Goal: Information Seeking & Learning: Learn about a topic

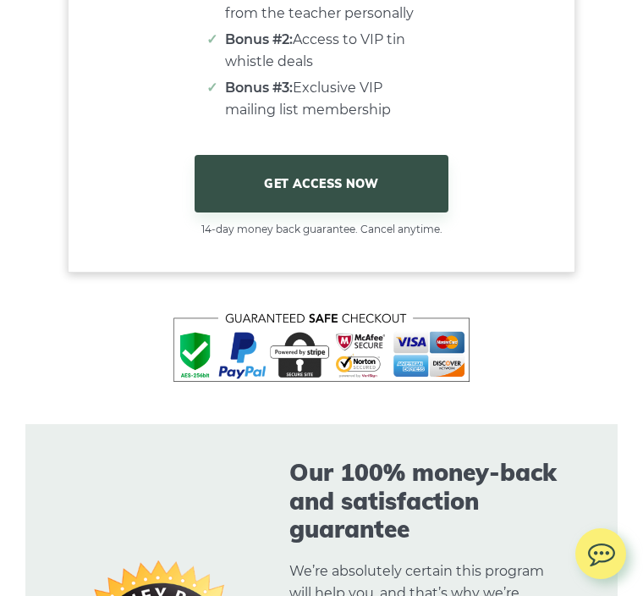
scroll to position [10989, 0]
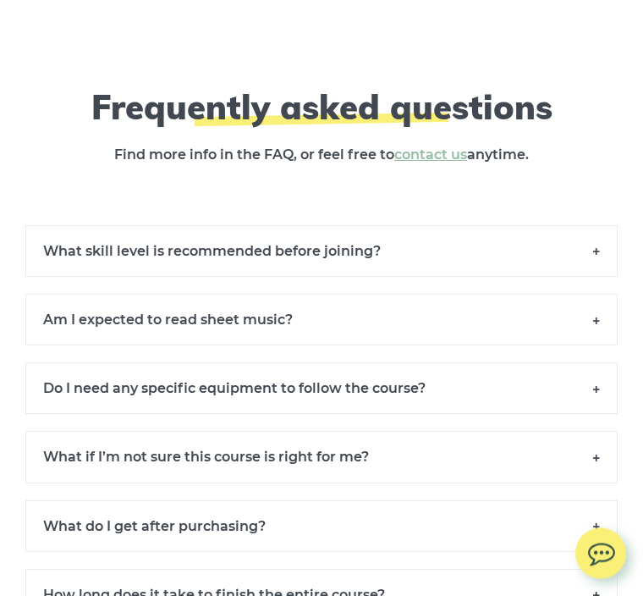
click at [561, 228] on h6 "What skill level is recommended before joining?" at bounding box center [321, 252] width 592 height 52
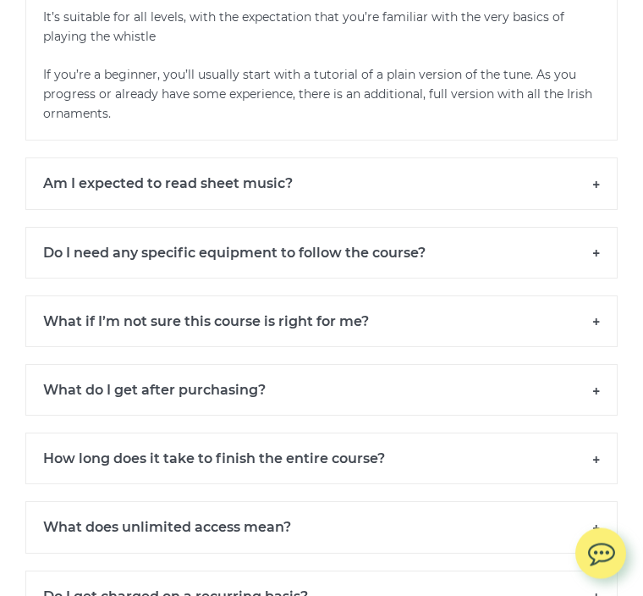
click at [582, 249] on h6 "Do I need any specific equipment to follow the course?" at bounding box center [321, 254] width 592 height 52
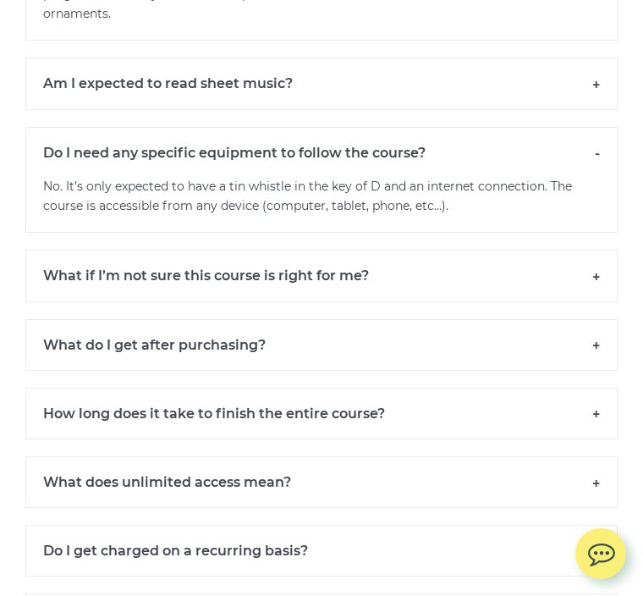
scroll to position [12255, 0]
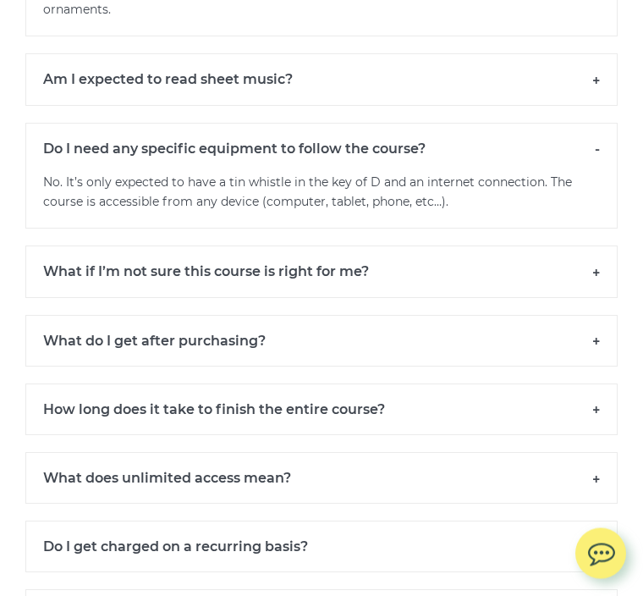
click at [552, 264] on h6 "What if I’m not sure this course is right for me?" at bounding box center [321, 272] width 592 height 52
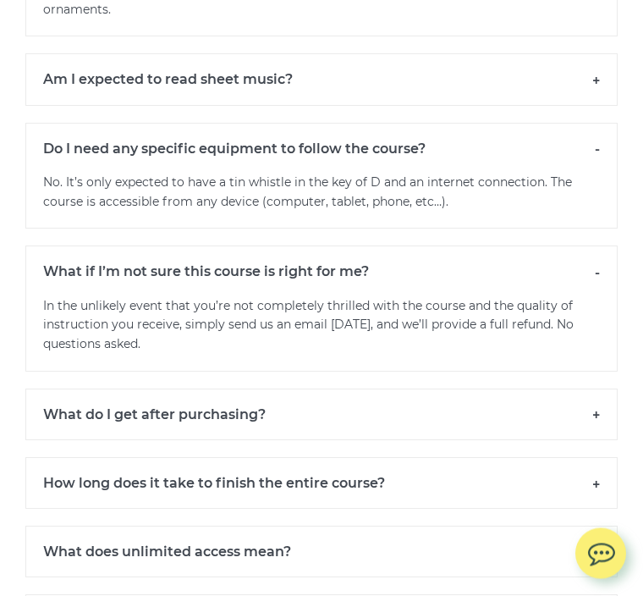
scroll to position [12256, 0]
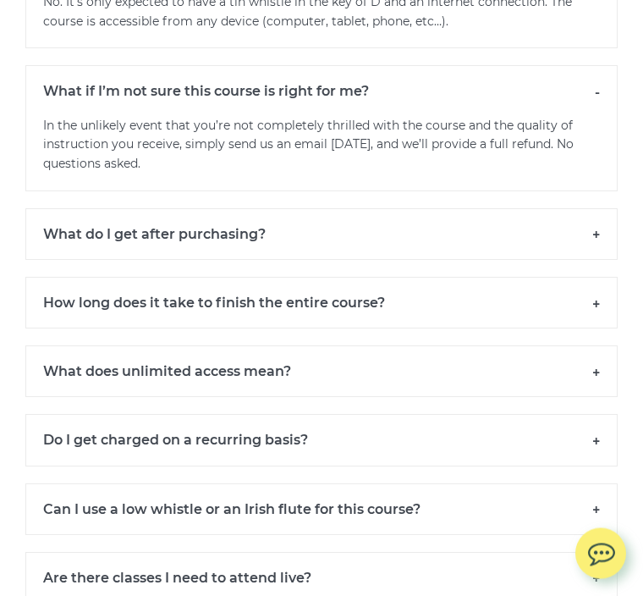
click at [562, 209] on h6 "What do I get after purchasing?" at bounding box center [321, 235] width 592 height 52
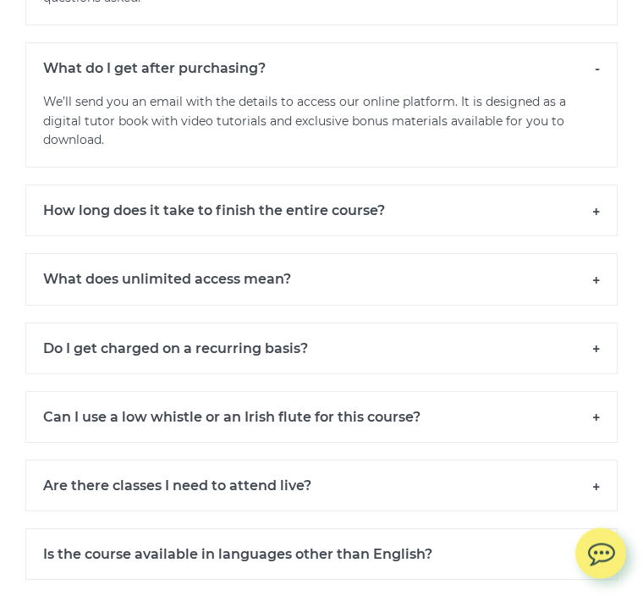
scroll to position [12602, 0]
click at [528, 261] on h6 "What does unlimited access mean?" at bounding box center [321, 279] width 592 height 52
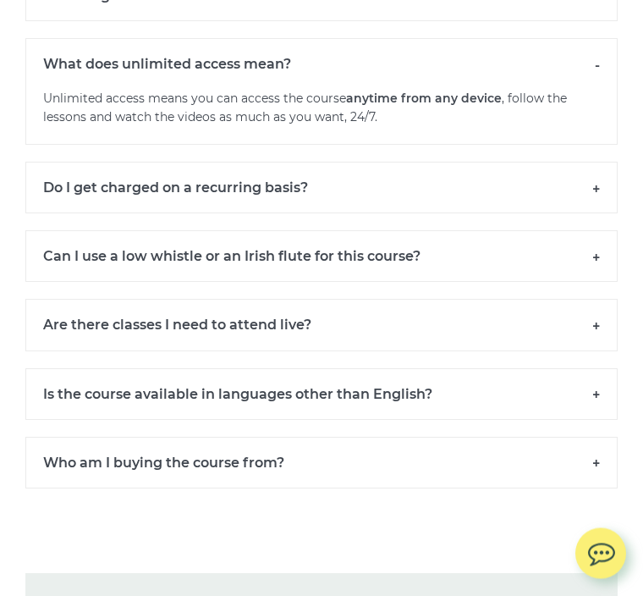
click at [518, 234] on h6 "Can I use a low whistle or an Irish flute for this course?" at bounding box center [321, 257] width 592 height 52
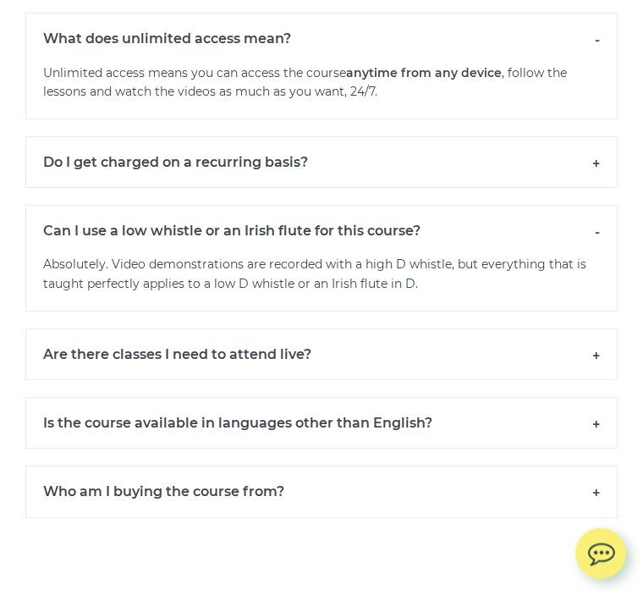
click at [541, 147] on h6 "Do I get charged on a recurring basis?" at bounding box center [321, 163] width 592 height 52
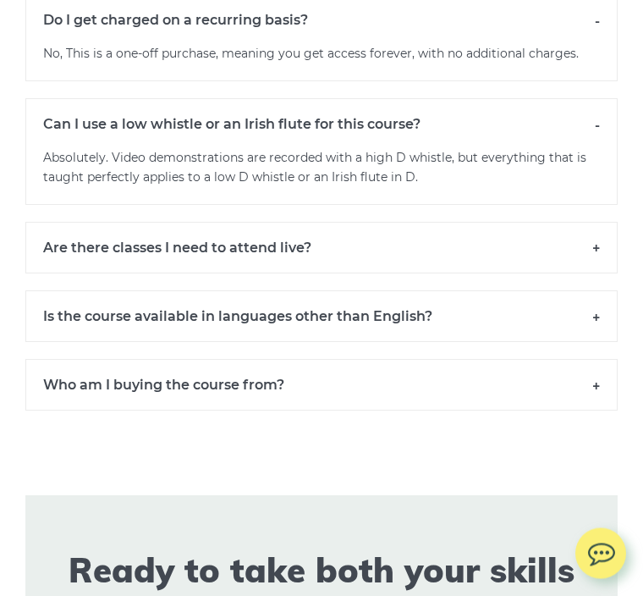
scroll to position [12984, 0]
click at [565, 227] on h6 "Are there classes I need to attend live?" at bounding box center [321, 248] width 592 height 52
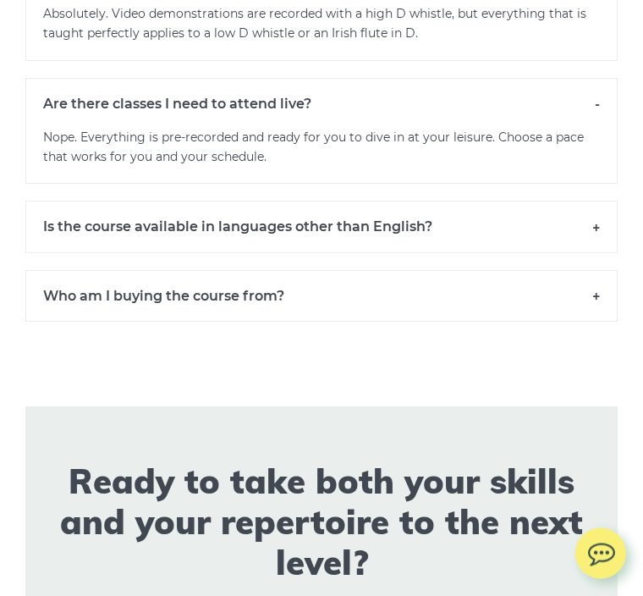
scroll to position [13128, 0]
click at [568, 275] on h6 "Who am I buying the course from?" at bounding box center [321, 296] width 592 height 52
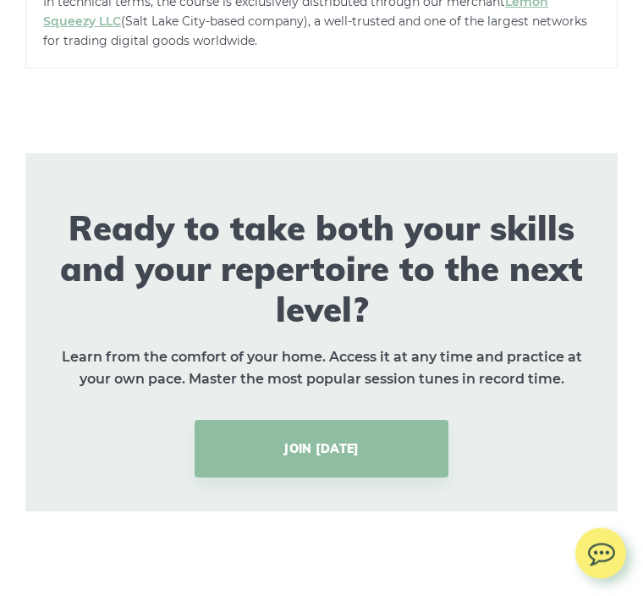
scroll to position [14315, 0]
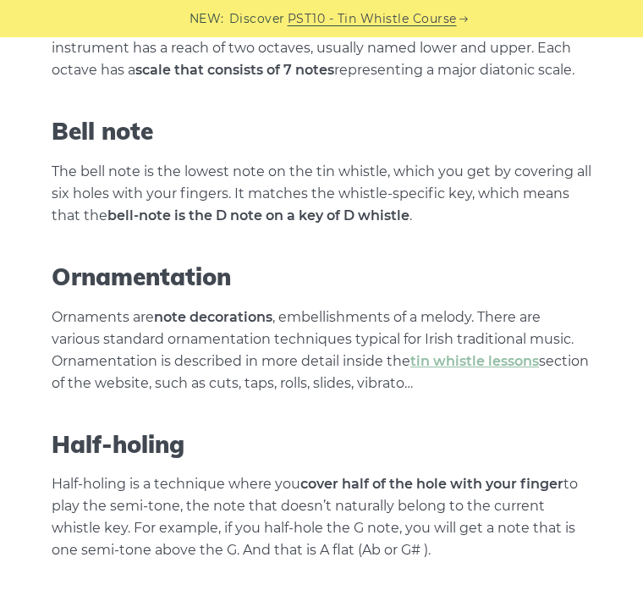
scroll to position [4806, 0]
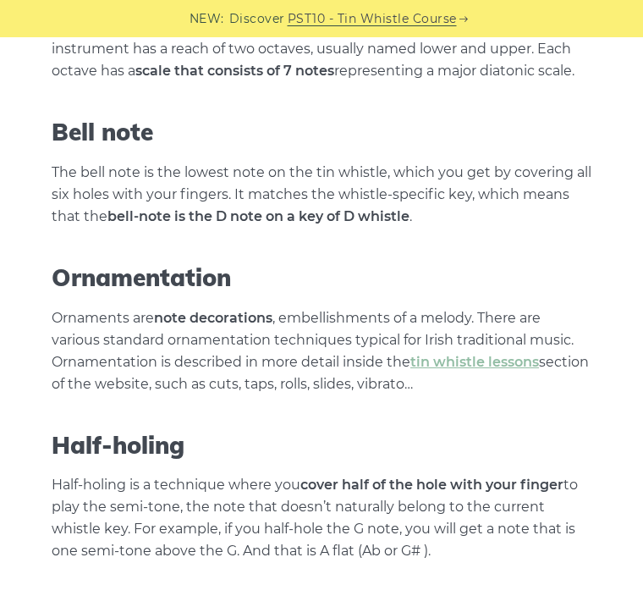
click at [476, 307] on p "Ornaments are note decorations , embellishments of a melody. There are various …" at bounding box center [322, 351] width 540 height 88
click at [479, 354] on link "tin whistle lessons" at bounding box center [474, 362] width 129 height 16
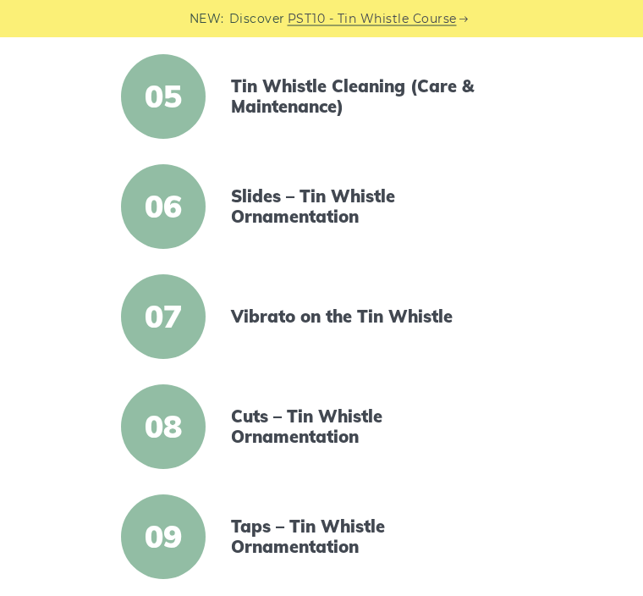
scroll to position [812, 0]
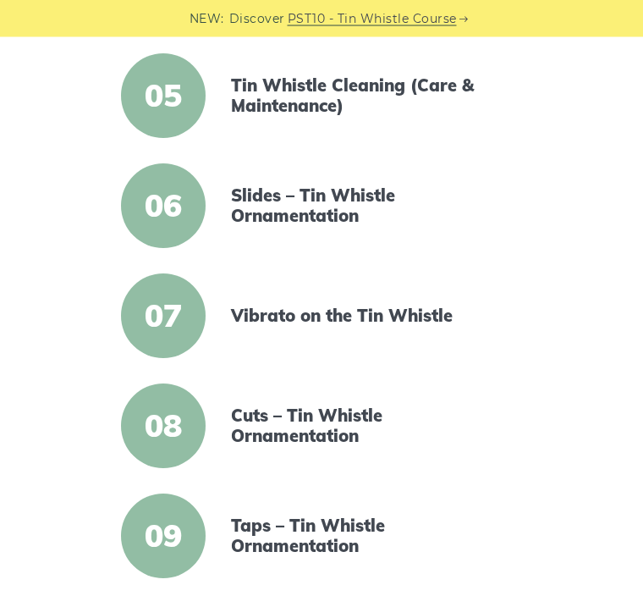
click at [350, 197] on link "Slides – Tin Whistle Ornamentation" at bounding box center [372, 206] width 283 height 41
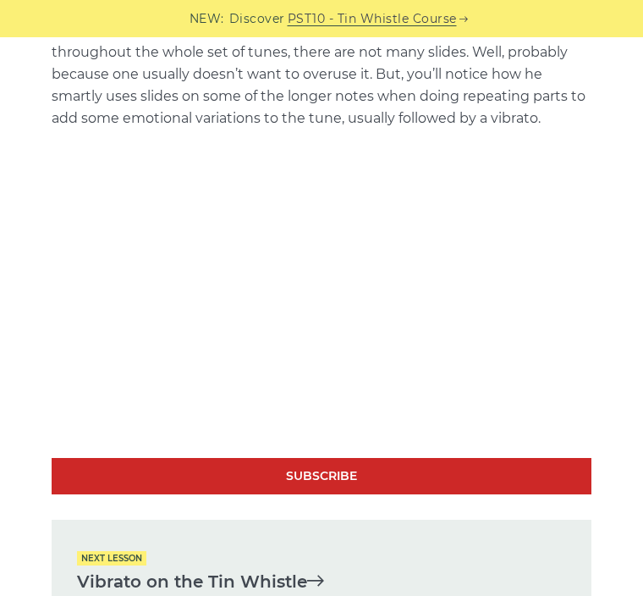
scroll to position [3099, 0]
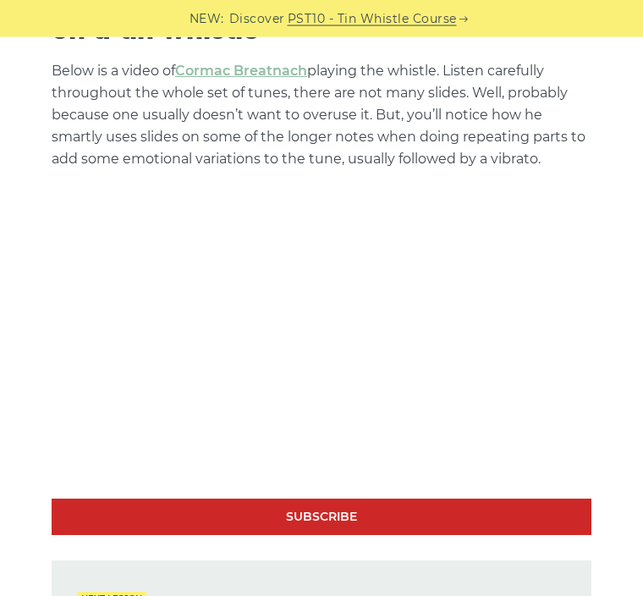
click at [253, 63] on link "Cormac Breatnach" at bounding box center [241, 71] width 132 height 16
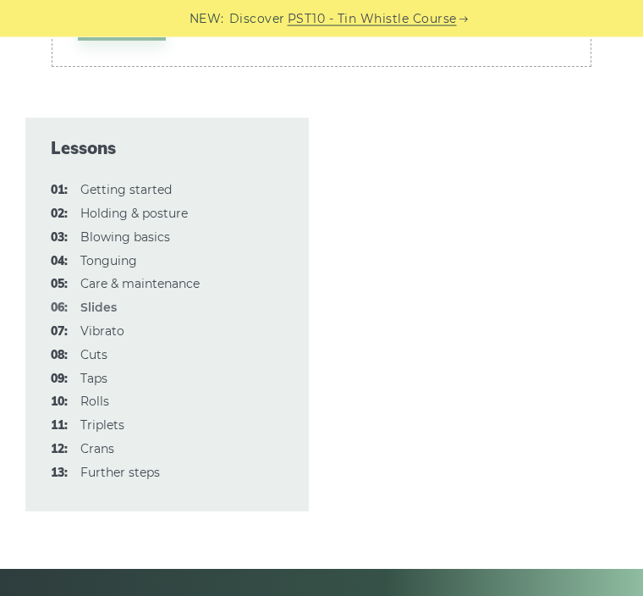
scroll to position [4277, 0]
click at [104, 347] on link "08: Cuts" at bounding box center [93, 354] width 27 height 15
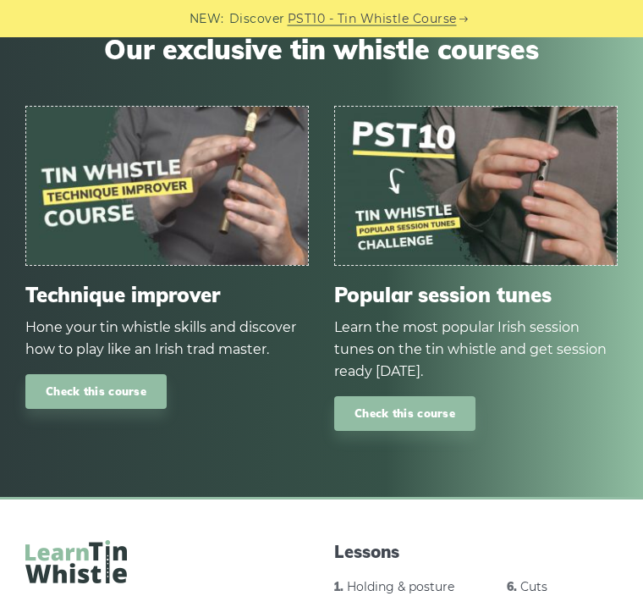
scroll to position [6685, 0]
click at [204, 195] on img at bounding box center [167, 186] width 282 height 158
click at [196, 316] on div "Hone your tin whistle skills and discover how to play like an Irish trad master." at bounding box center [166, 338] width 283 height 44
click at [129, 374] on link "Check this course" at bounding box center [95, 391] width 141 height 35
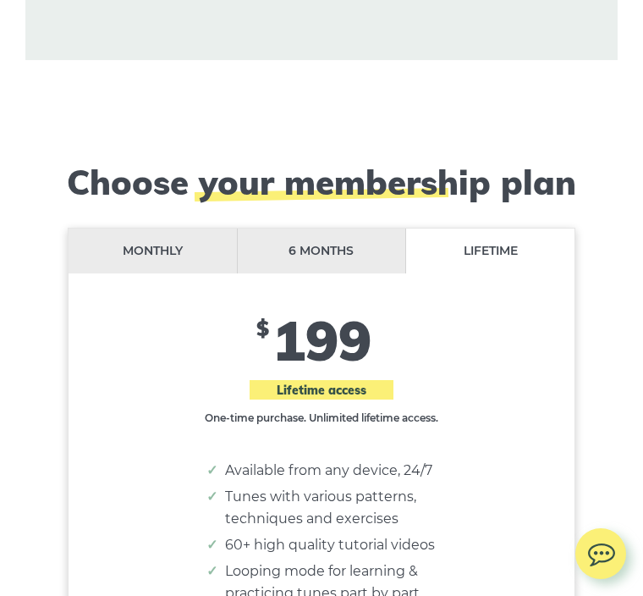
scroll to position [14182, 0]
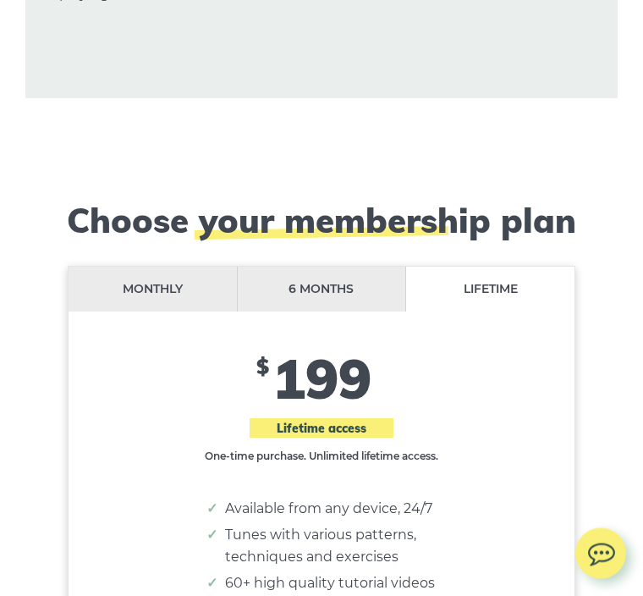
click at [341, 267] on li "6 months" at bounding box center [322, 289] width 169 height 45
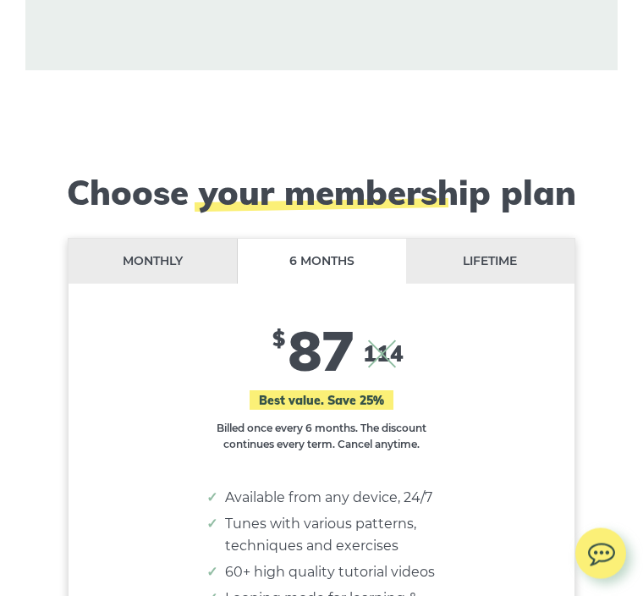
scroll to position [14170, 0]
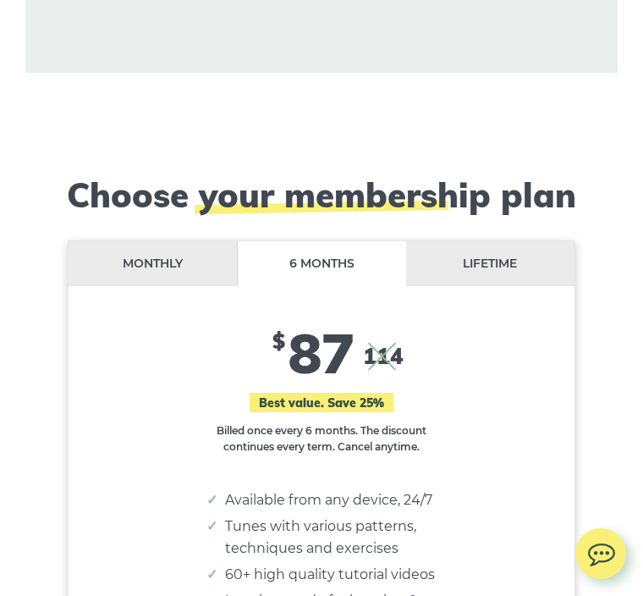
click at [166, 241] on li "Monthly" at bounding box center [153, 263] width 169 height 45
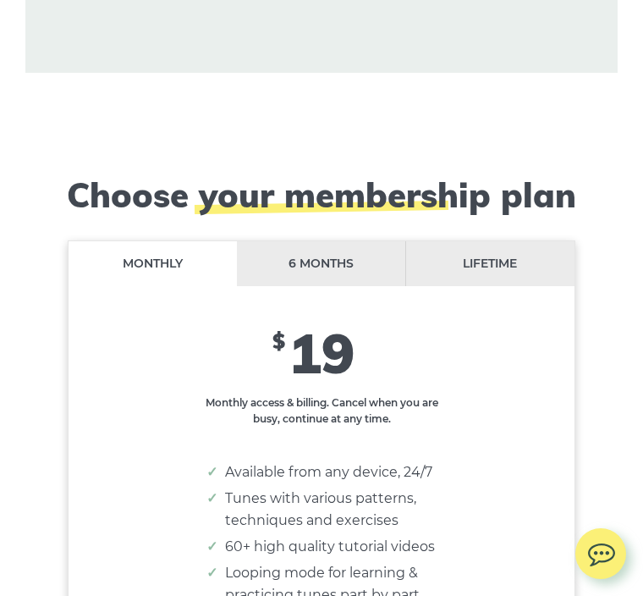
click at [365, 241] on li "6 months" at bounding box center [321, 263] width 169 height 45
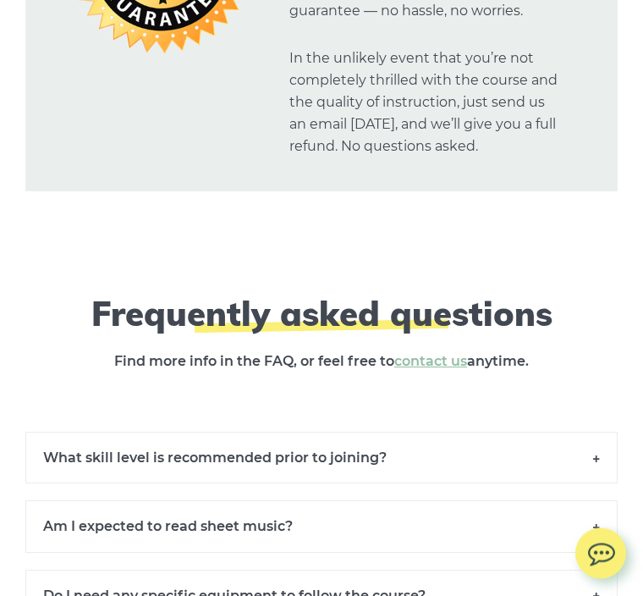
scroll to position [15641, 0]
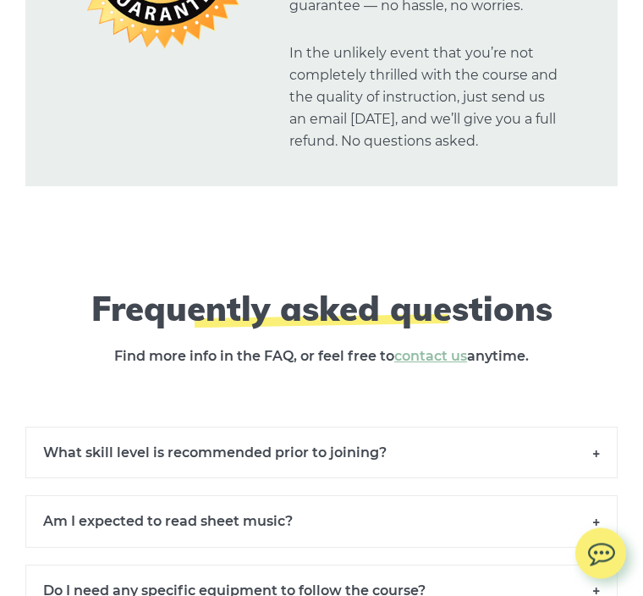
click at [564, 427] on h6 "What skill level is recommended prior to joining?" at bounding box center [321, 453] width 592 height 52
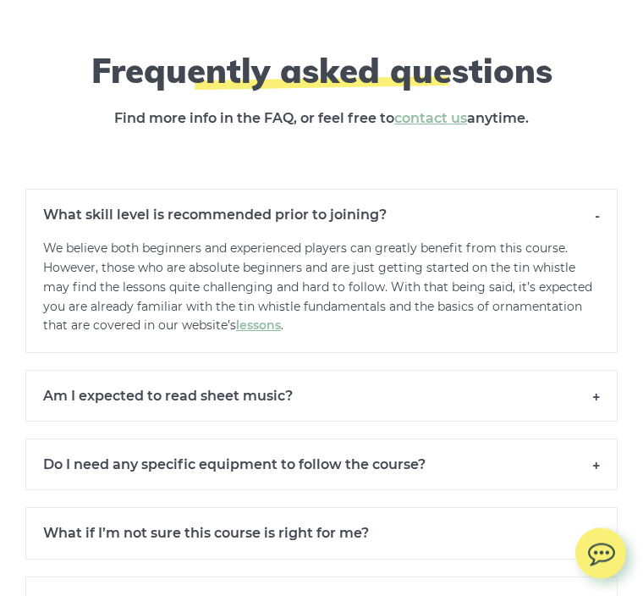
scroll to position [15880, 0]
click at [562, 438] on h6 "Do I need any specific equipment to follow the course?" at bounding box center [321, 464] width 592 height 52
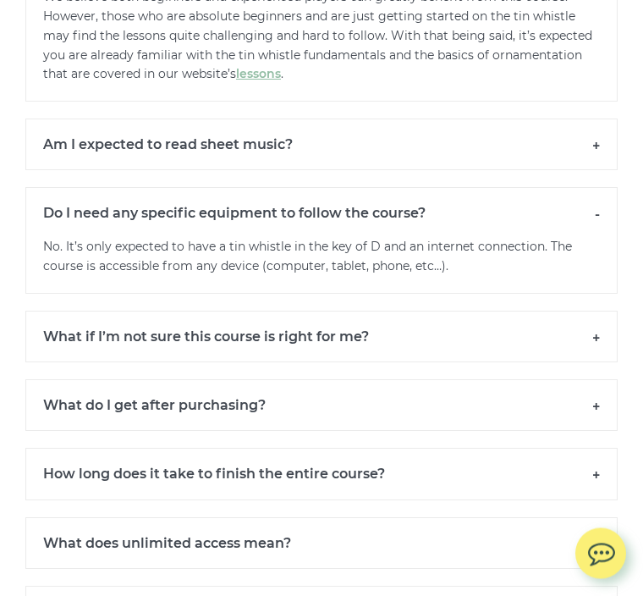
click at [574, 380] on h6 "What do I get after purchasing?" at bounding box center [321, 406] width 592 height 52
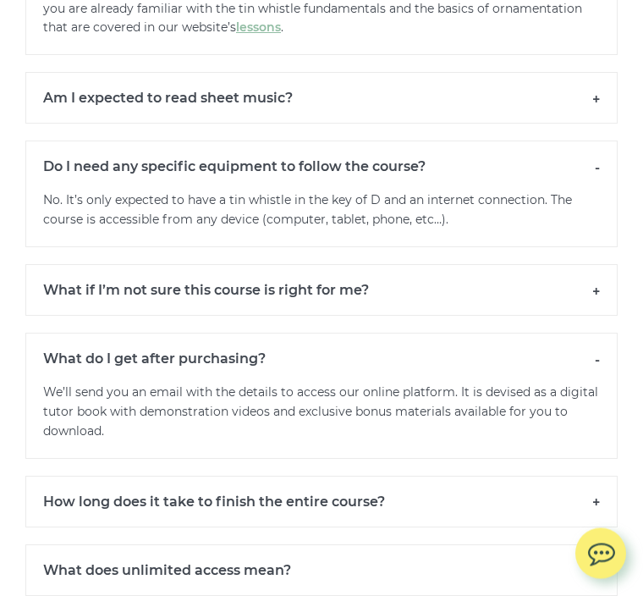
click at [565, 476] on h6 "How long does it take to finish the entire course?" at bounding box center [321, 502] width 592 height 52
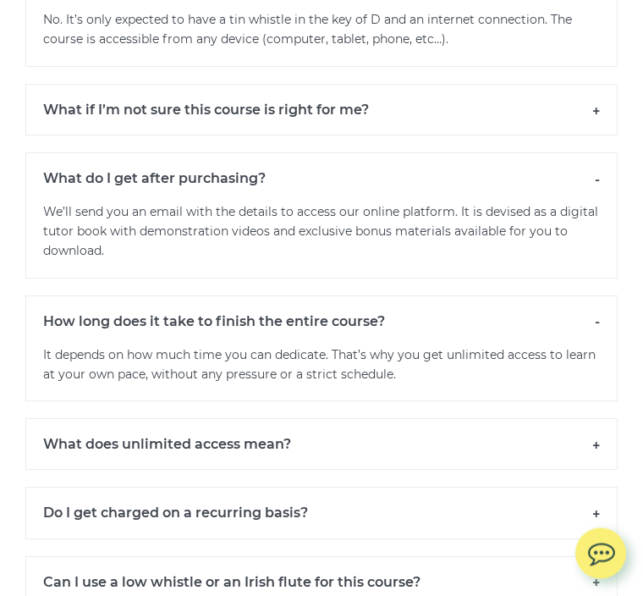
click at [579, 419] on h6 "What does unlimited access mean?" at bounding box center [321, 445] width 592 height 52
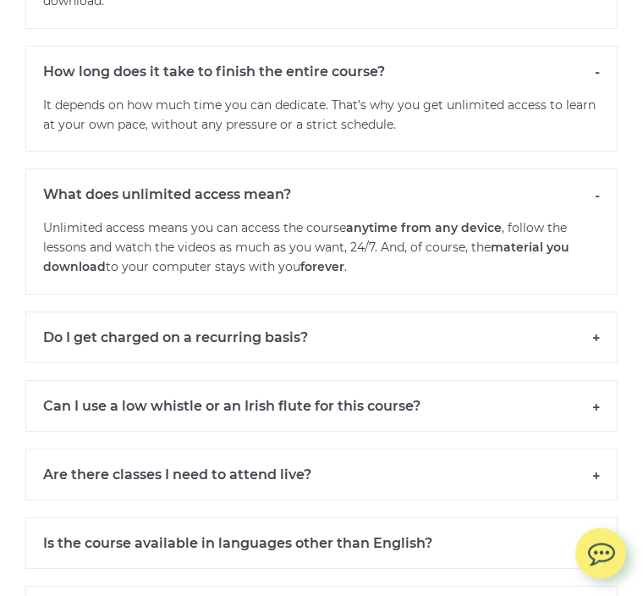
scroll to position [16607, 0]
click at [571, 448] on h6 "Are there classes I need to attend live?" at bounding box center [321, 474] width 592 height 52
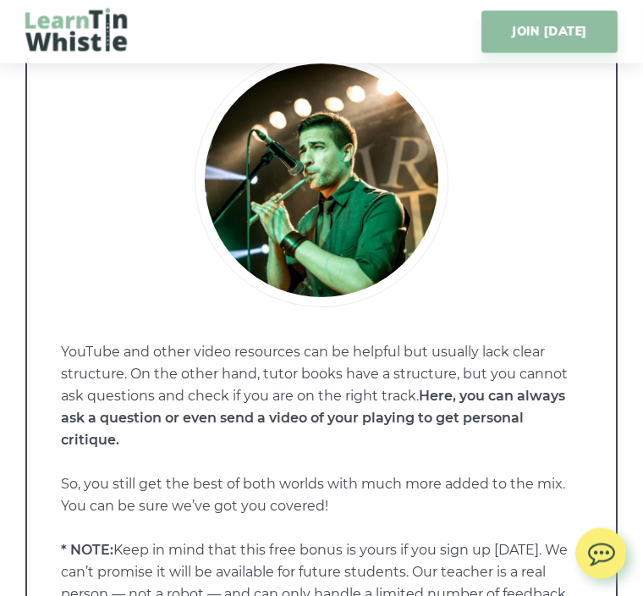
scroll to position [12686, 0]
